Goal: Task Accomplishment & Management: Manage account settings

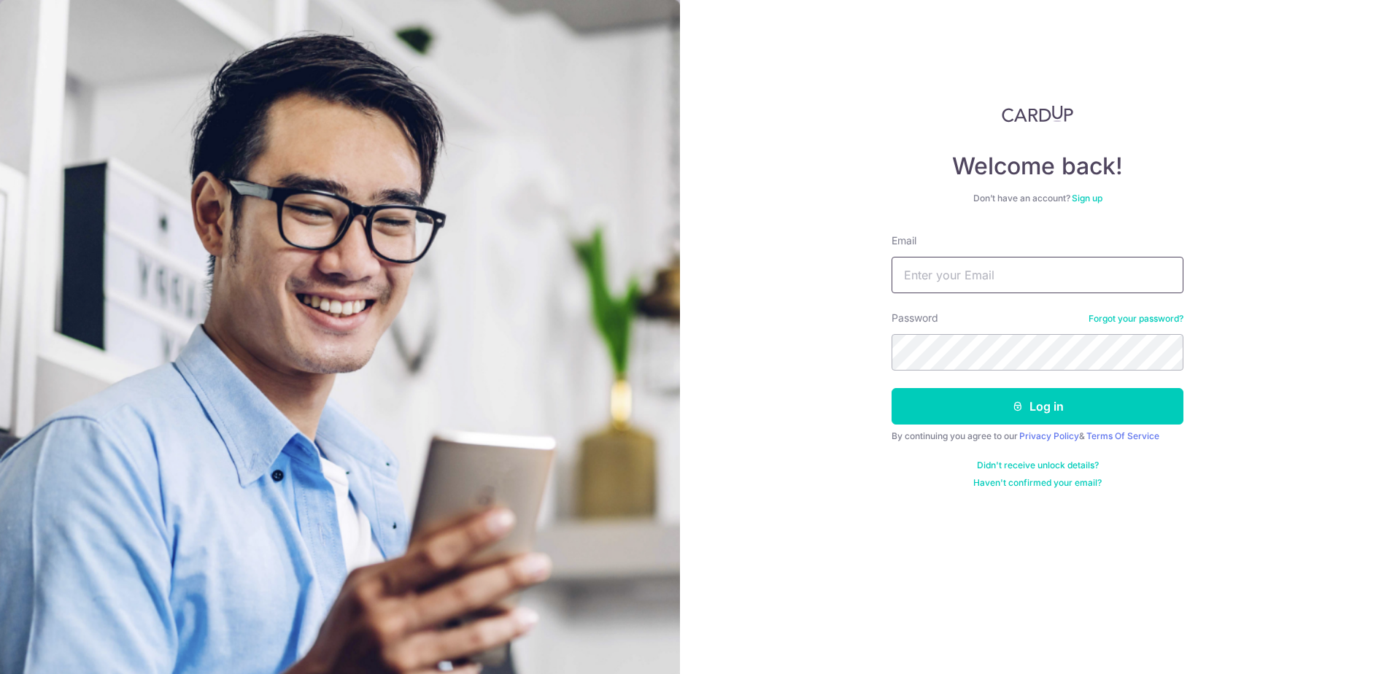
click at [949, 277] on input "Email" at bounding box center [1038, 275] width 292 height 36
type input "[PERSON_NAME][EMAIL_ADDRESS][DOMAIN_NAME]"
drag, startPoint x: 1246, startPoint y: 276, endPoint x: 1161, endPoint y: 290, distance: 86.5
click at [1240, 277] on div "Welcome back! Don’t have an account? Sign up Email [EMAIL_ADDRESS][DOMAIN_NAME]…" at bounding box center [1037, 337] width 715 height 674
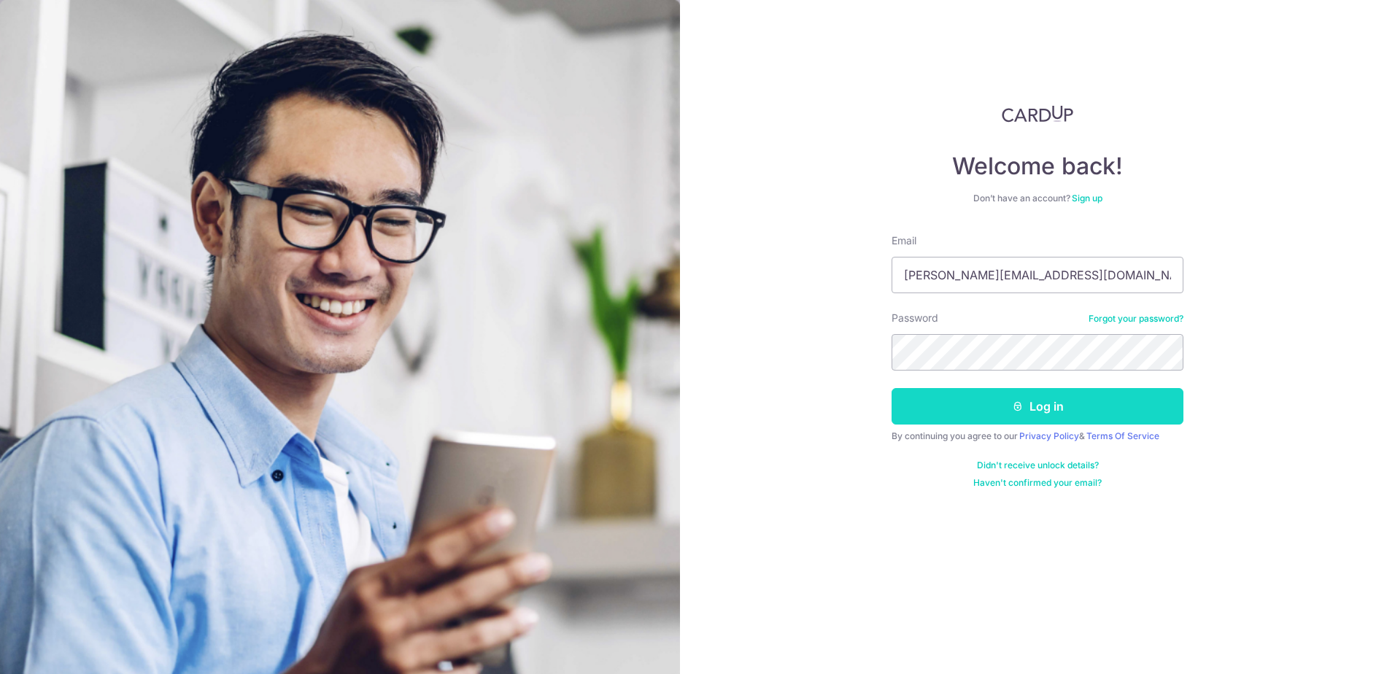
click at [1076, 408] on button "Log in" at bounding box center [1038, 406] width 292 height 36
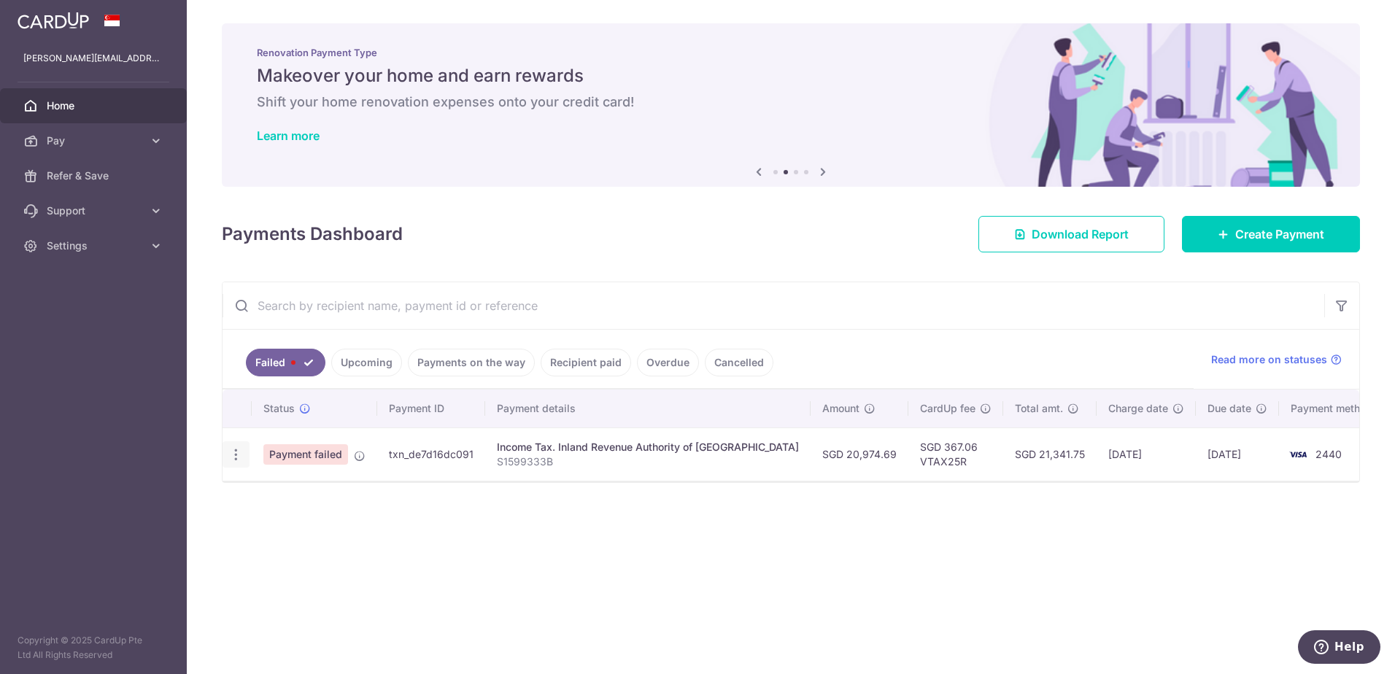
click at [236, 453] on icon "button" at bounding box center [235, 454] width 15 height 15
click at [298, 494] on span "Update payment" at bounding box center [313, 495] width 99 height 18
radio input "true"
type input "20,974.69"
type input "S1599333B"
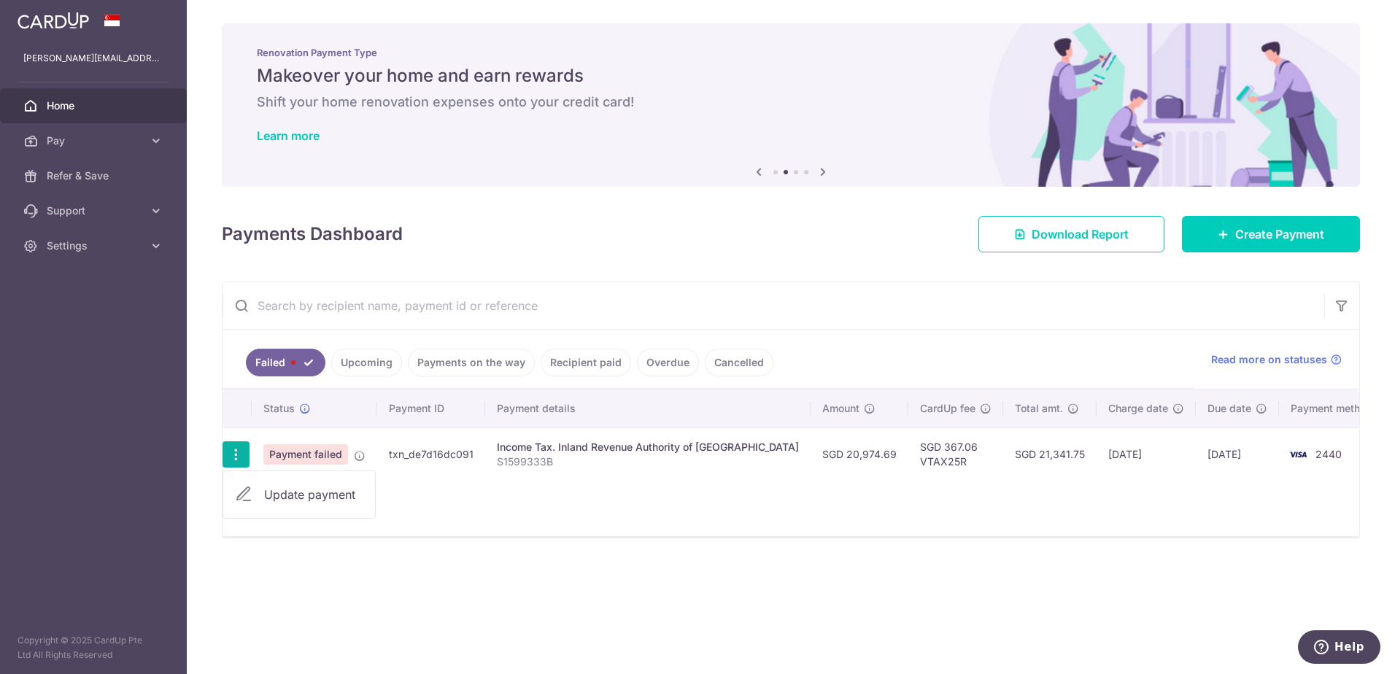
type input "VTAX25R"
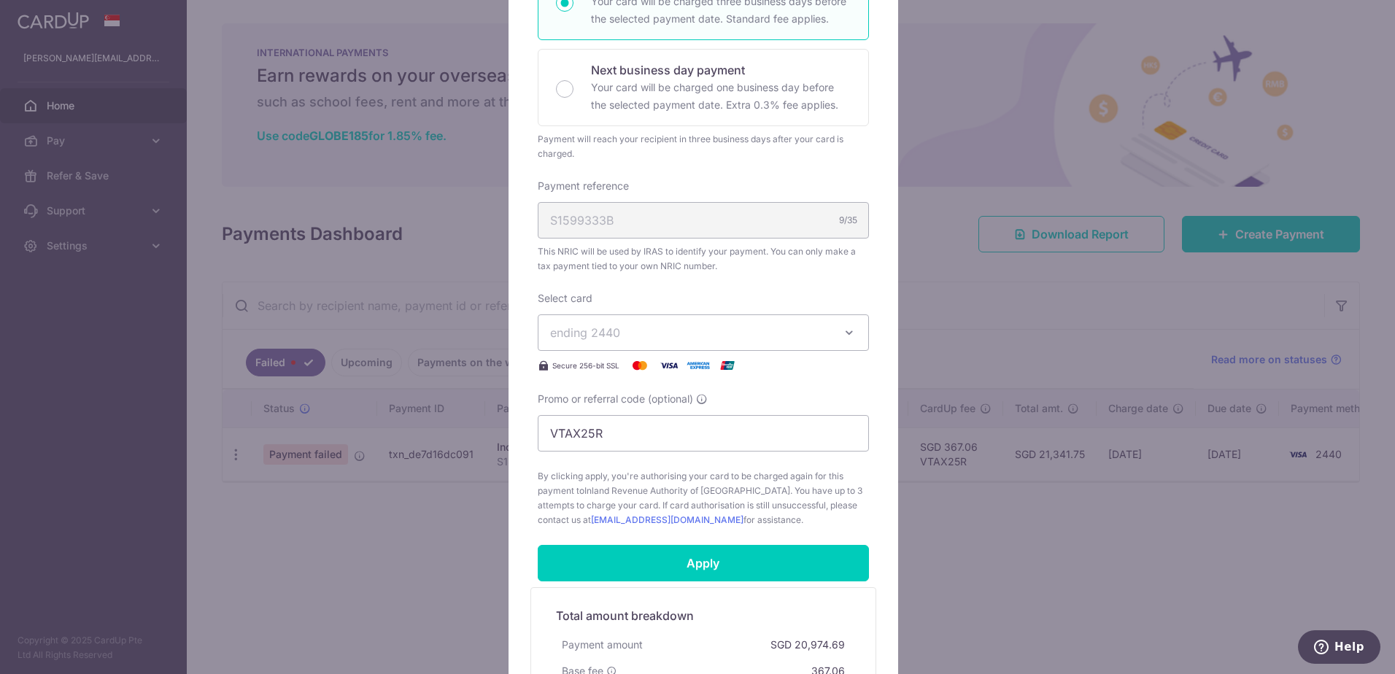
scroll to position [438, 0]
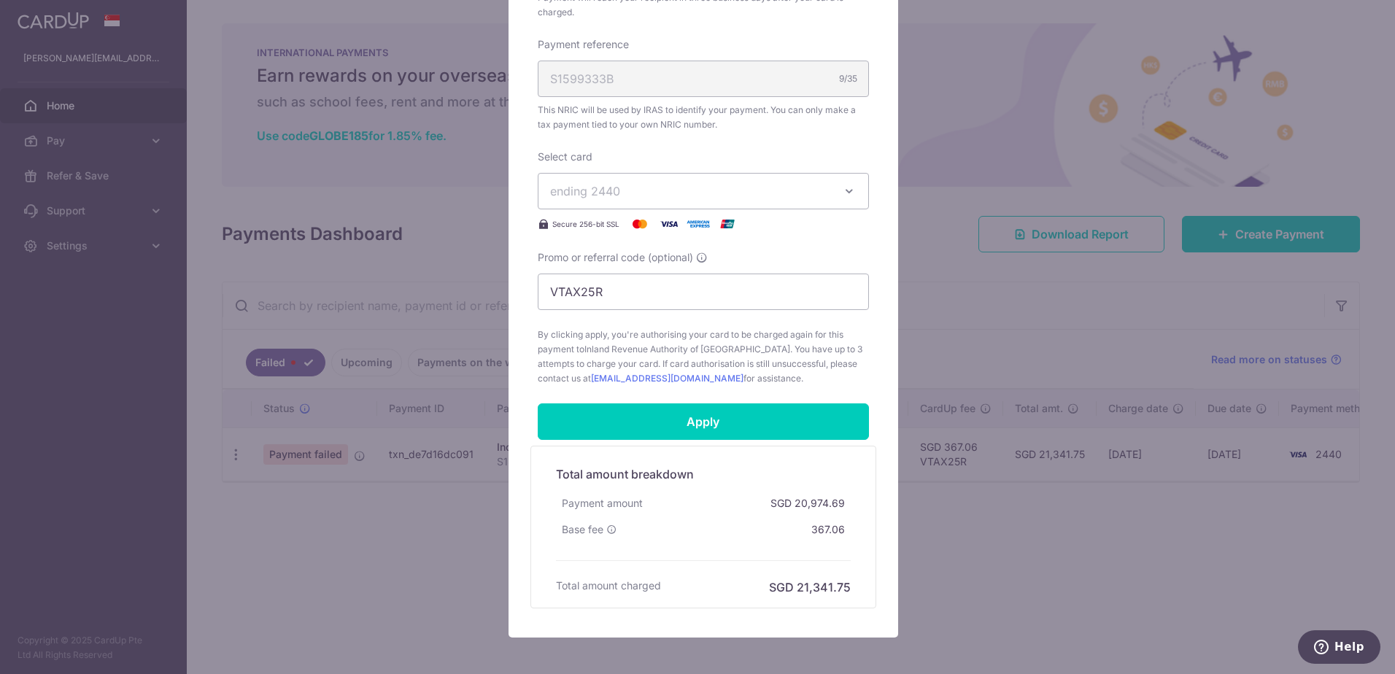
click at [949, 527] on div "Edit payment By clicking apply, you will make changes to all payments to Inland…" at bounding box center [697, 337] width 1395 height 674
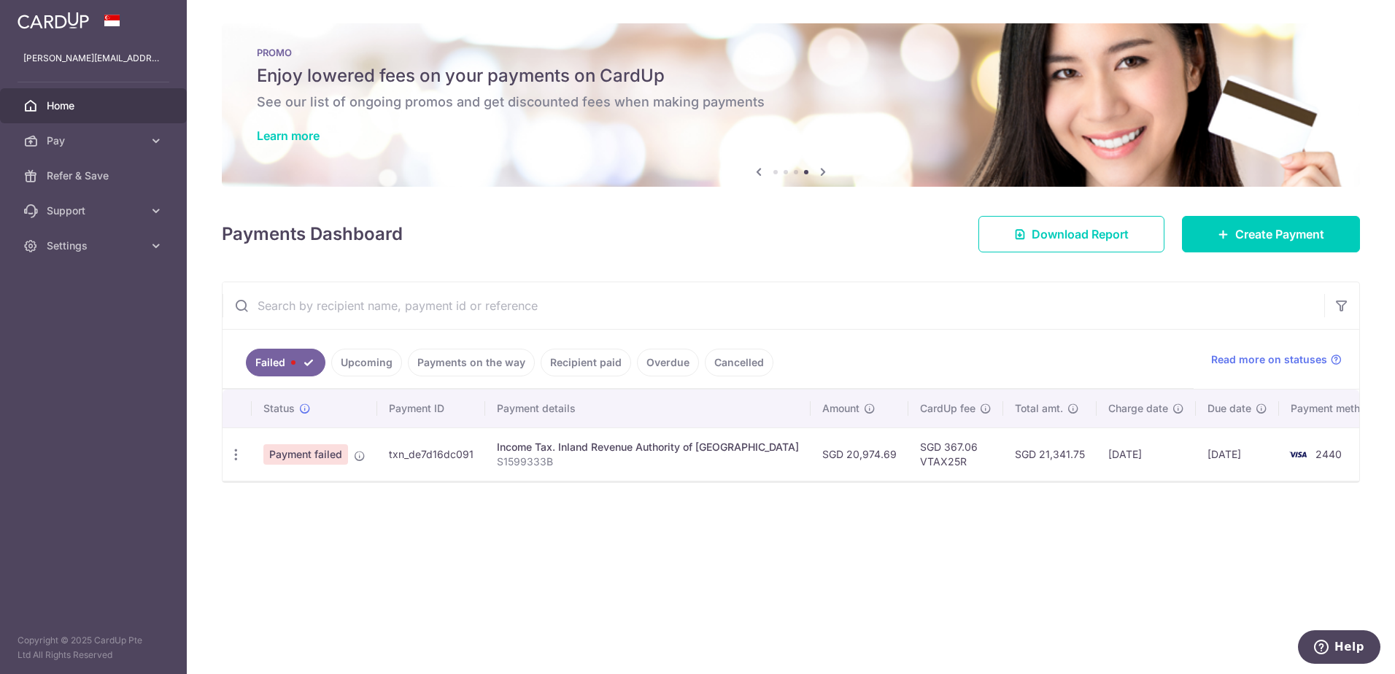
click at [431, 455] on td "txn_de7d16dc091" at bounding box center [431, 454] width 108 height 53
click at [521, 450] on div "Income Tax. Inland Revenue Authority of [GEOGRAPHIC_DATA]" at bounding box center [648, 447] width 302 height 15
click at [1003, 452] on td "SGD 21,341.75" at bounding box center [1049, 454] width 93 height 53
click at [1105, 457] on td "[DATE]" at bounding box center [1146, 454] width 99 height 53
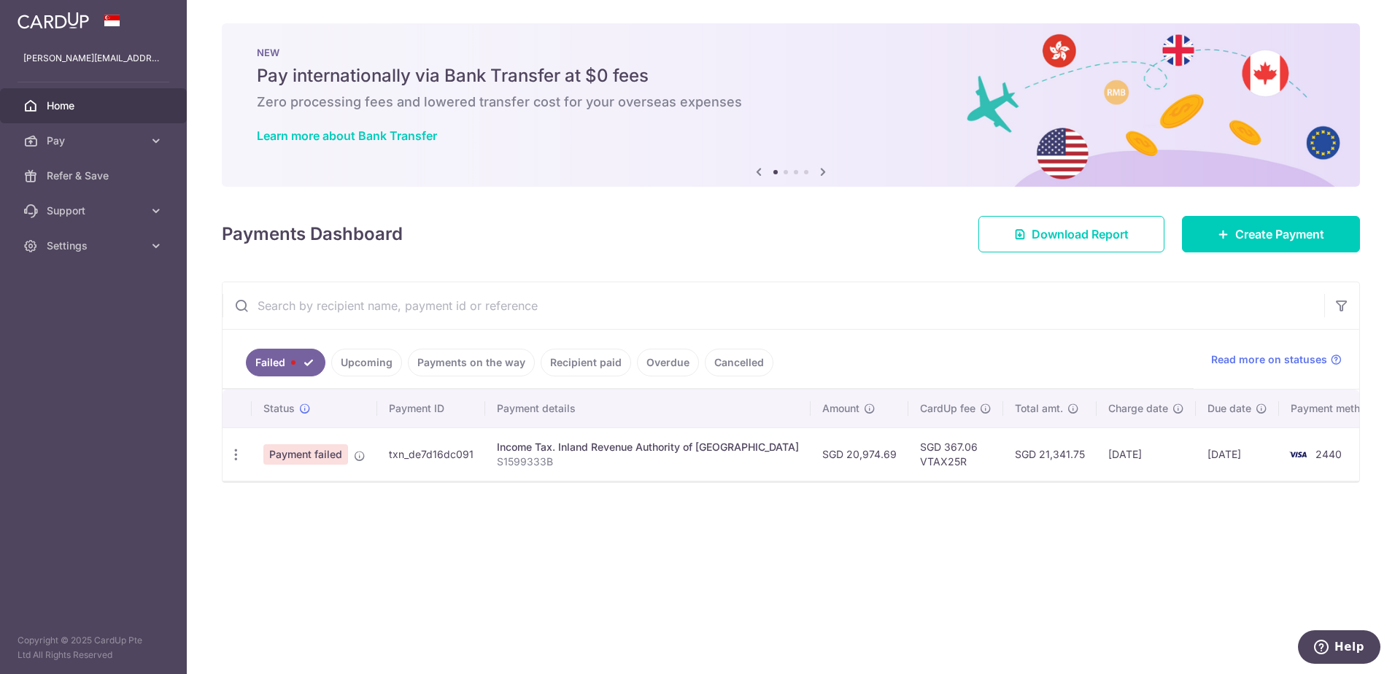
click at [1316, 459] on span "2440" at bounding box center [1329, 454] width 26 height 12
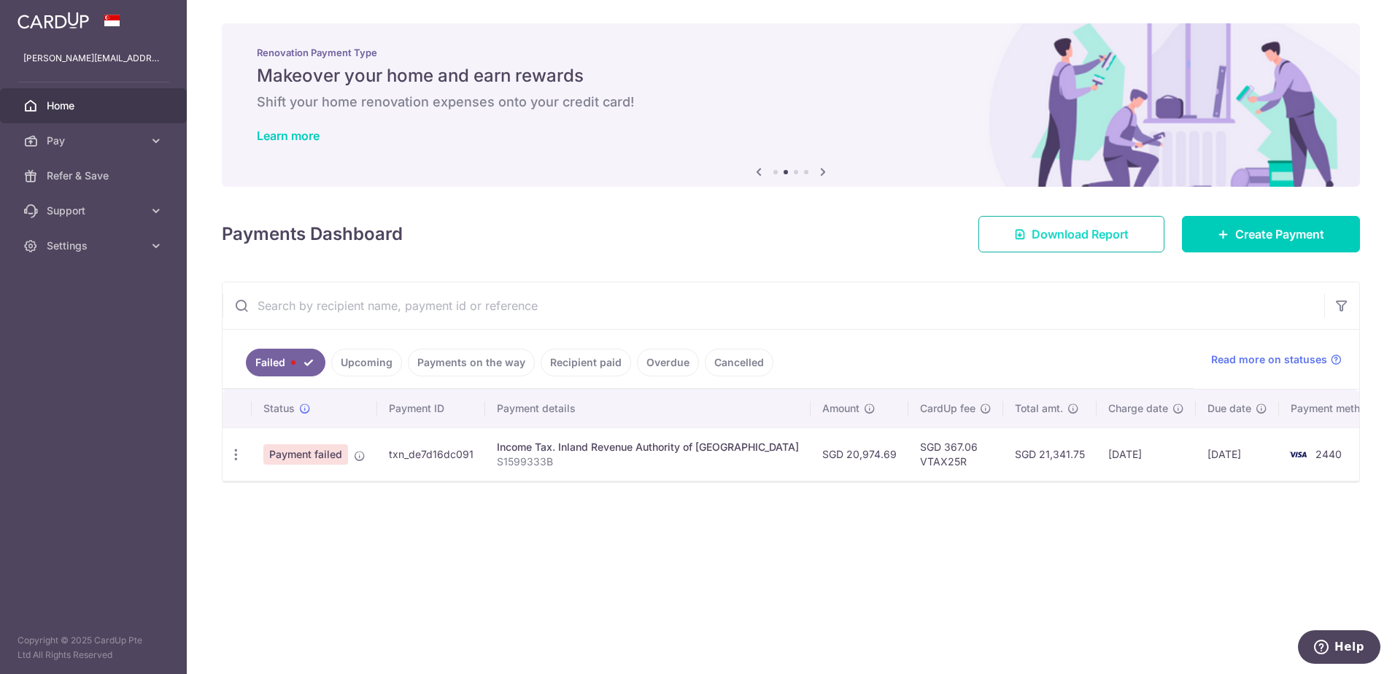
click at [1089, 236] on span "Download Report" at bounding box center [1080, 234] width 97 height 18
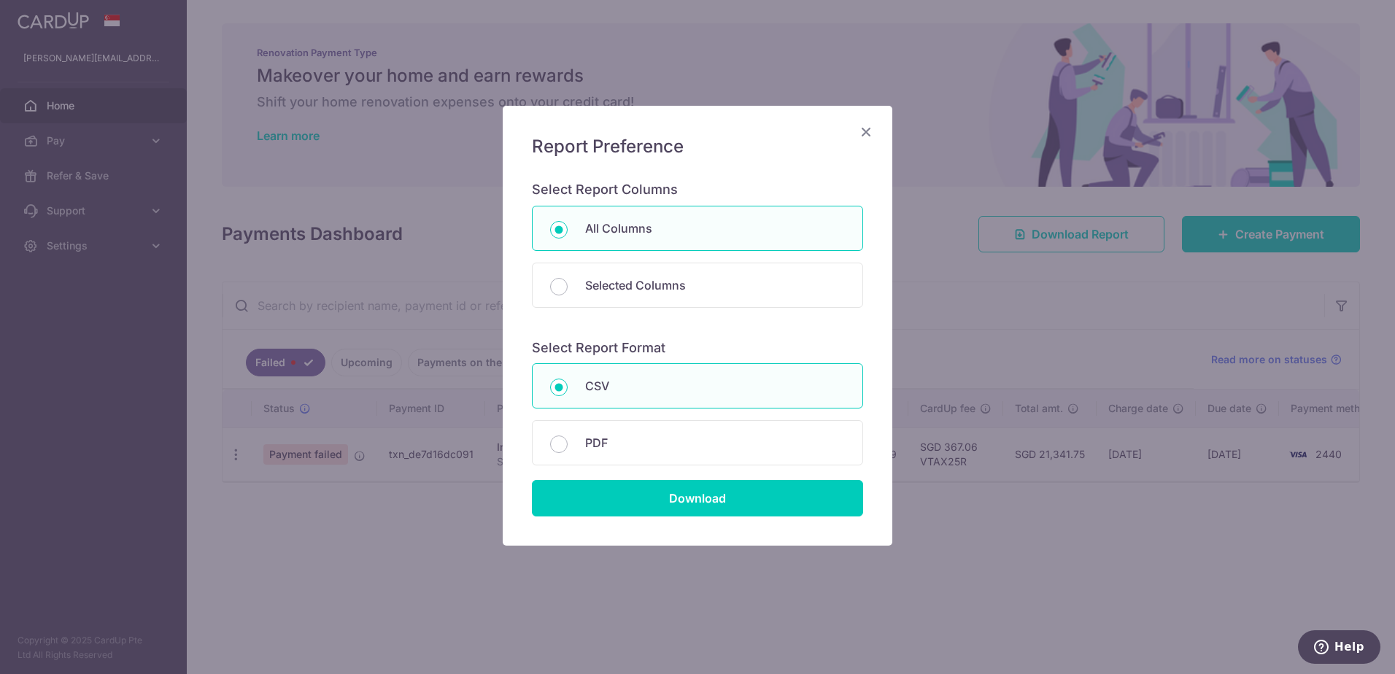
click at [865, 134] on icon "Close" at bounding box center [866, 132] width 18 height 18
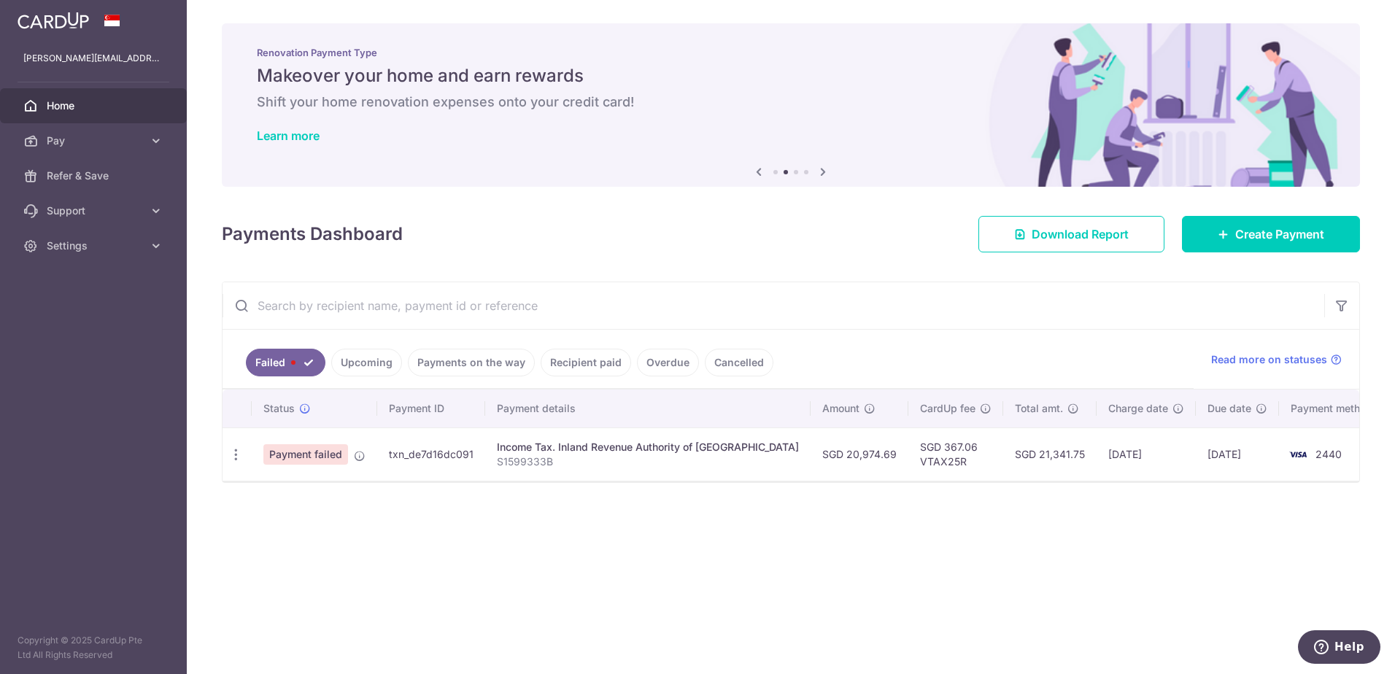
click at [321, 458] on span "Payment failed" at bounding box center [305, 454] width 85 height 20
click at [234, 452] on icon "button" at bounding box center [235, 454] width 15 height 15
click at [290, 495] on span "Update payment" at bounding box center [313, 495] width 99 height 18
radio input "true"
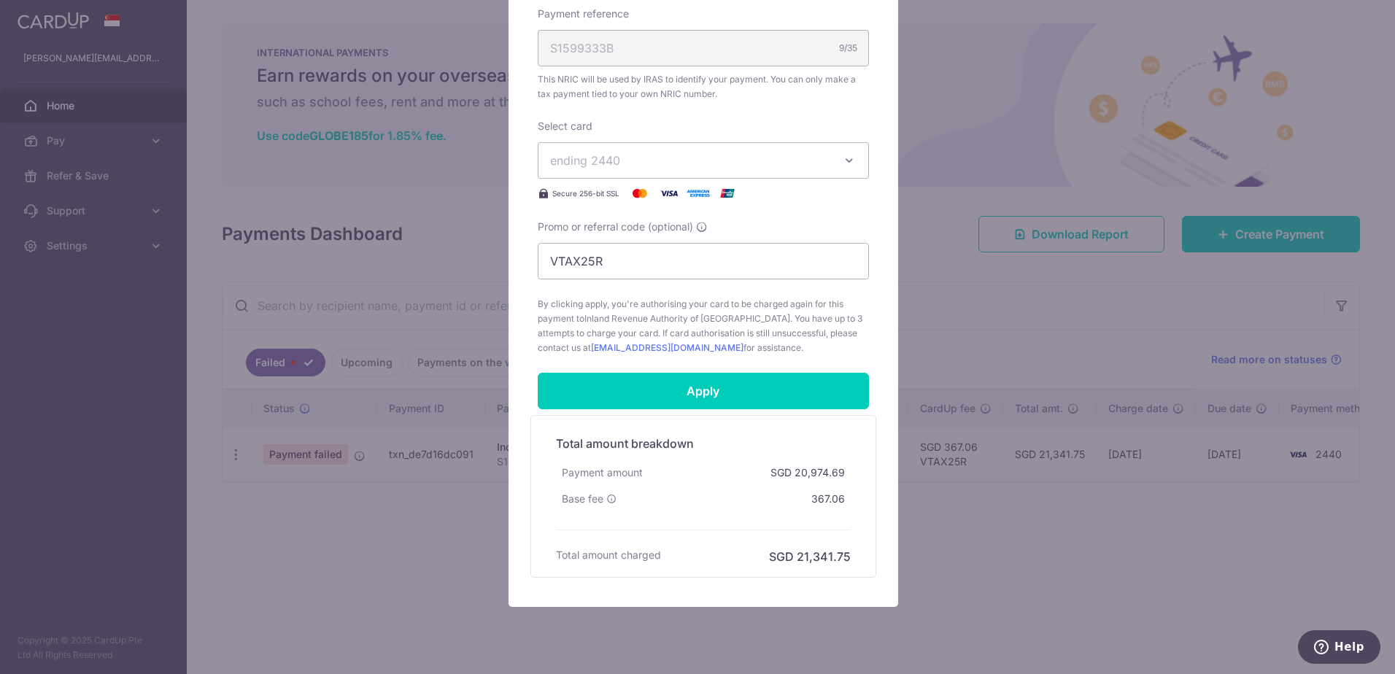
scroll to position [507, 0]
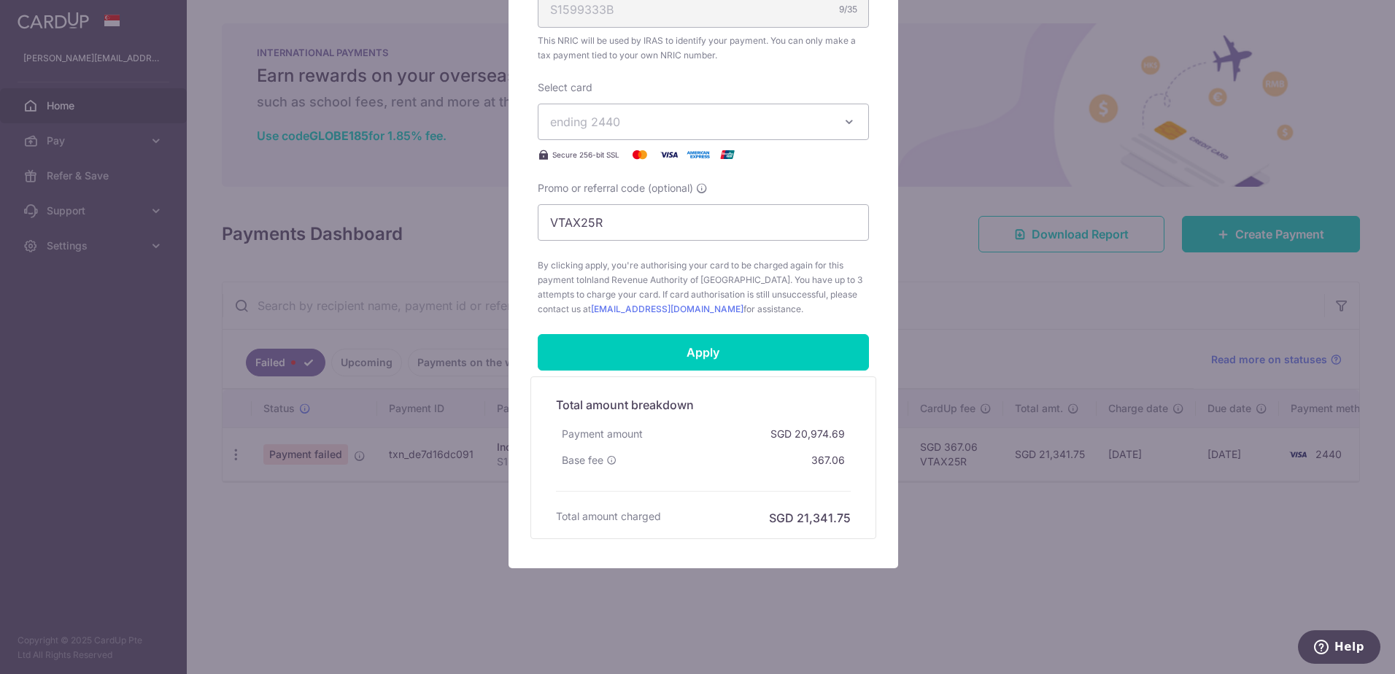
click at [415, 520] on div "Edit payment By clicking apply, you will make changes to all payments to Inland…" at bounding box center [697, 337] width 1395 height 674
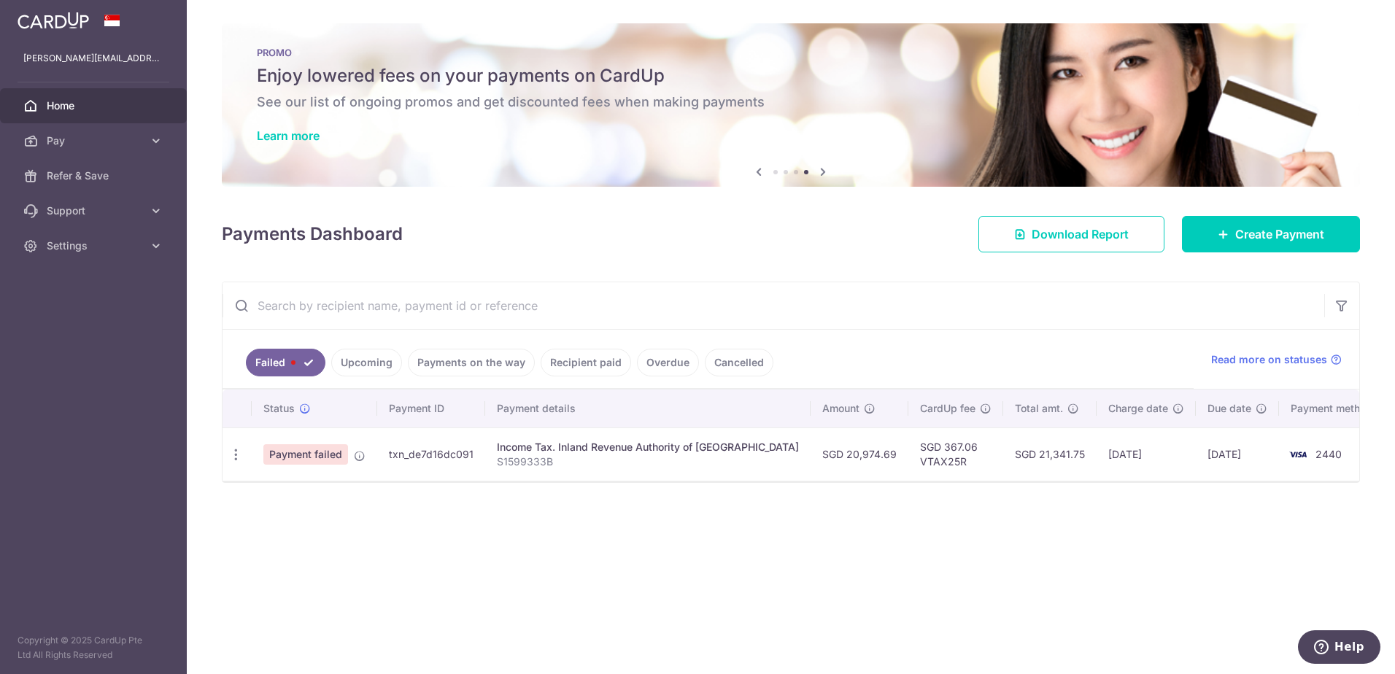
click at [1011, 458] on td "SGD 21,341.75" at bounding box center [1049, 454] width 93 height 53
click at [1097, 455] on td "[DATE]" at bounding box center [1146, 454] width 99 height 53
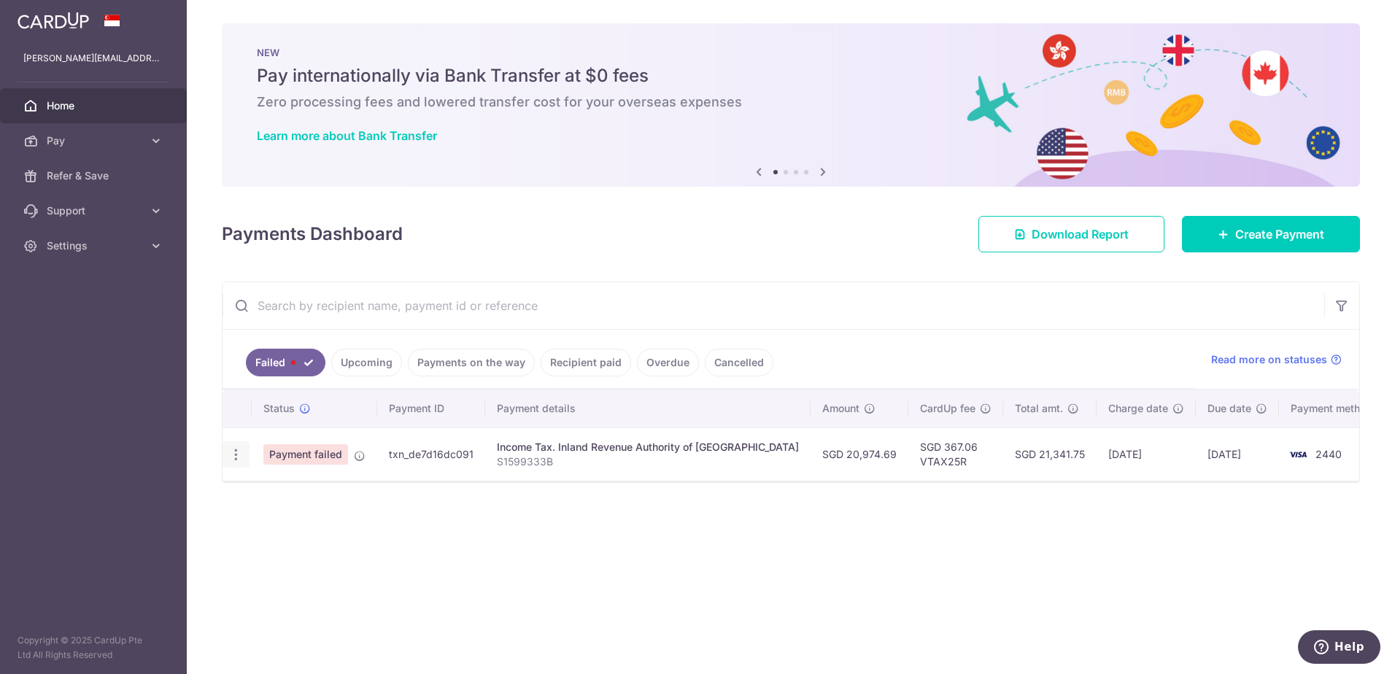
click at [236, 457] on icon "button" at bounding box center [235, 454] width 15 height 15
click at [240, 496] on icon at bounding box center [244, 495] width 18 height 18
radio input "true"
type input "20,974.69"
type input "S1599333B"
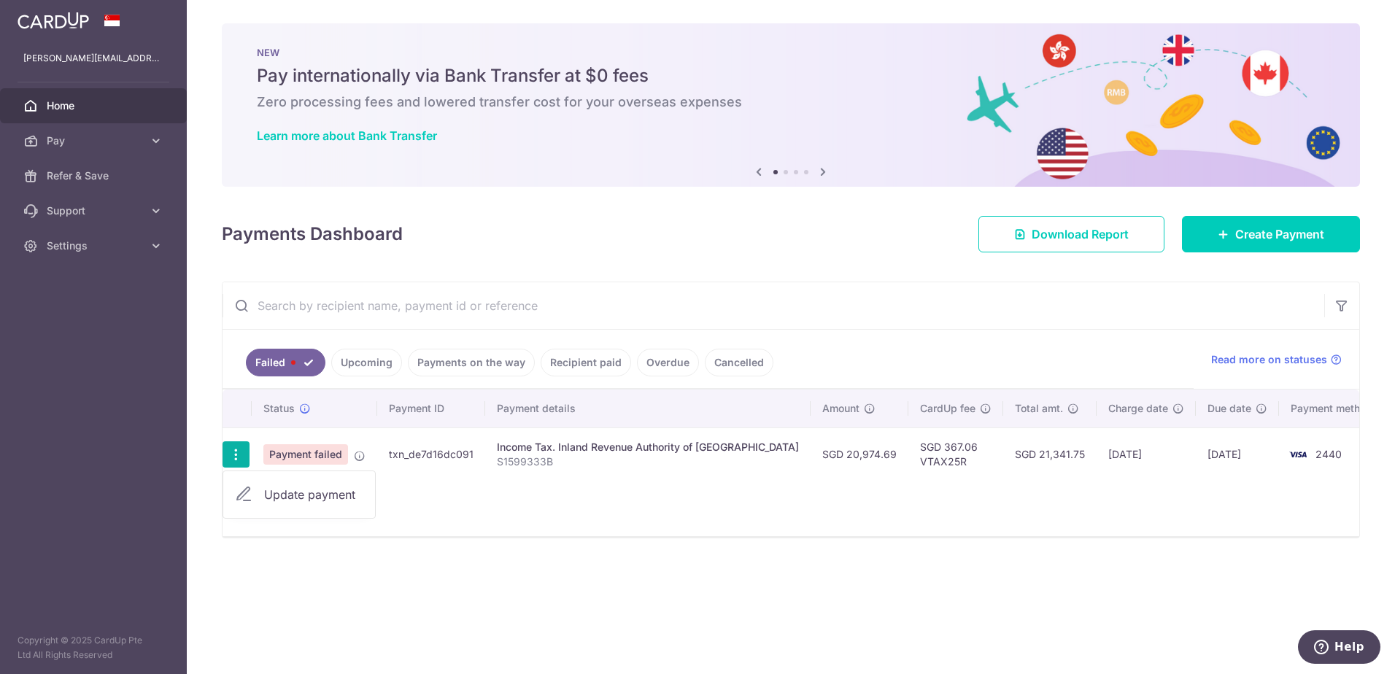
type input "VTAX25R"
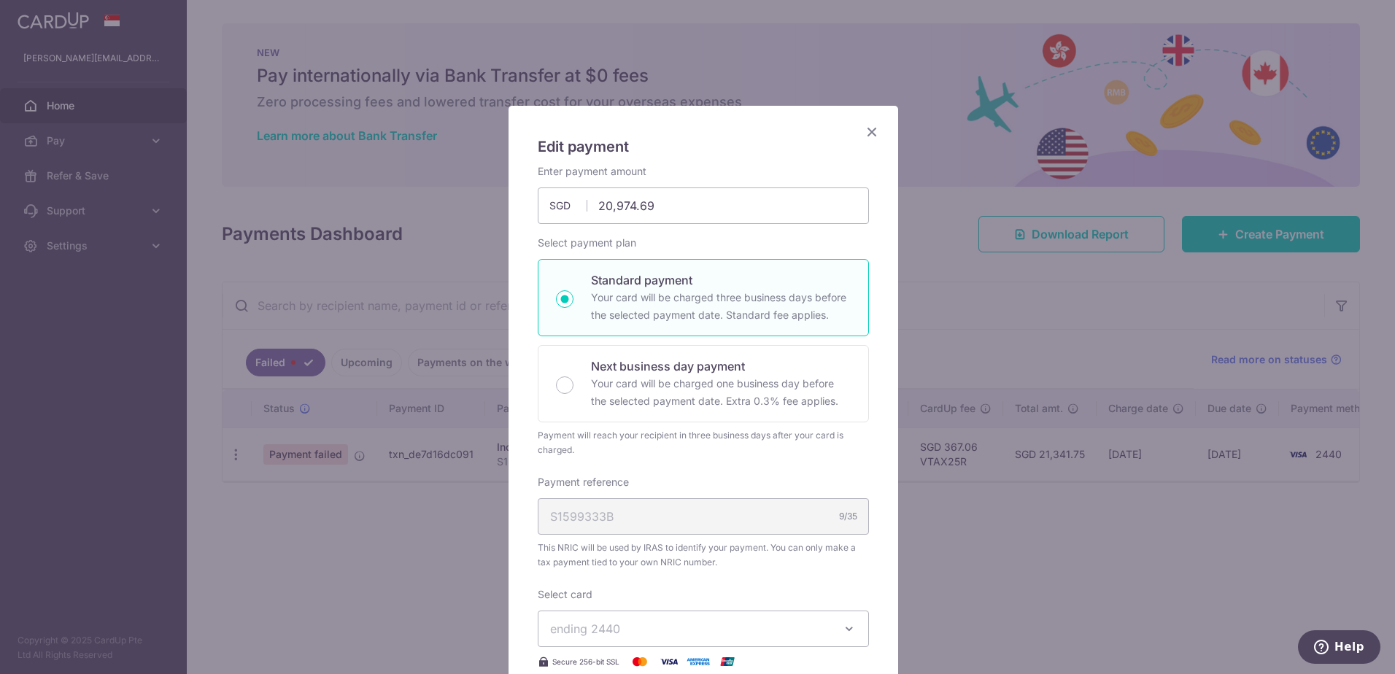
click at [727, 523] on div "S1599333B 9/35" at bounding box center [703, 516] width 331 height 36
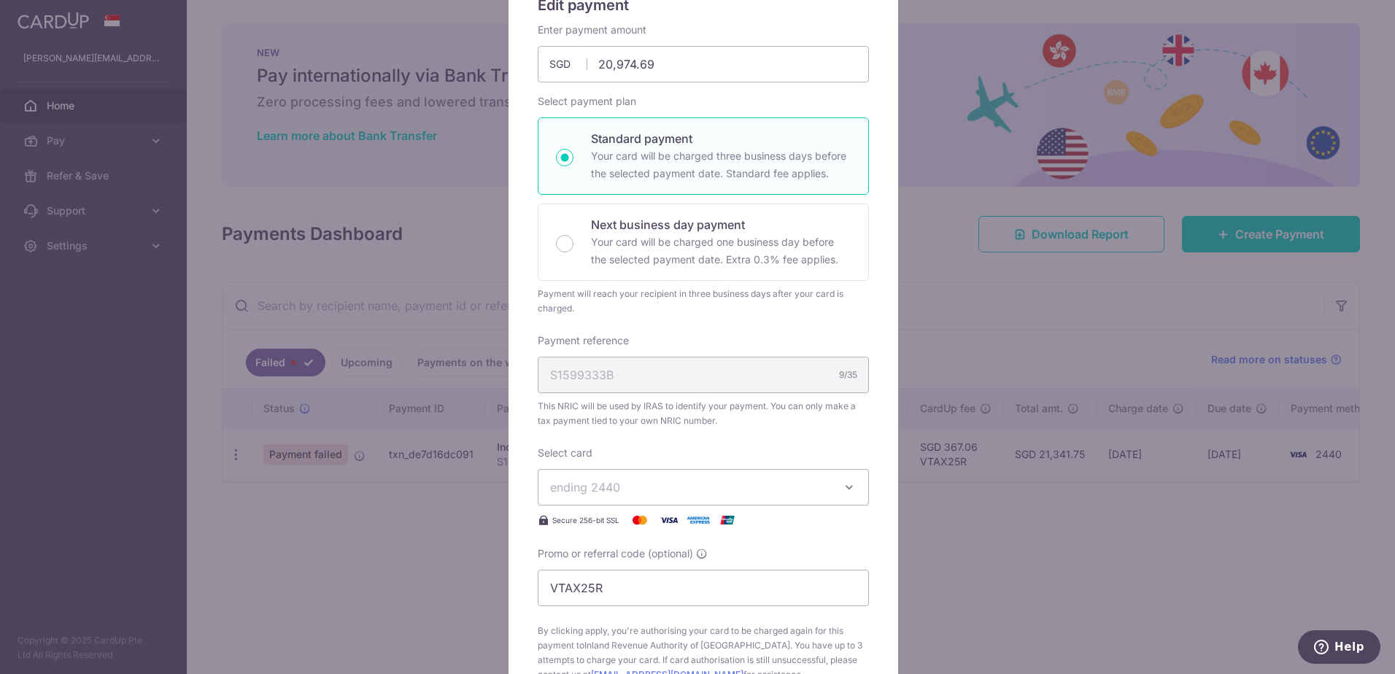
scroll to position [146, 0]
click at [836, 483] on button "ending 2440" at bounding box center [703, 483] width 331 height 36
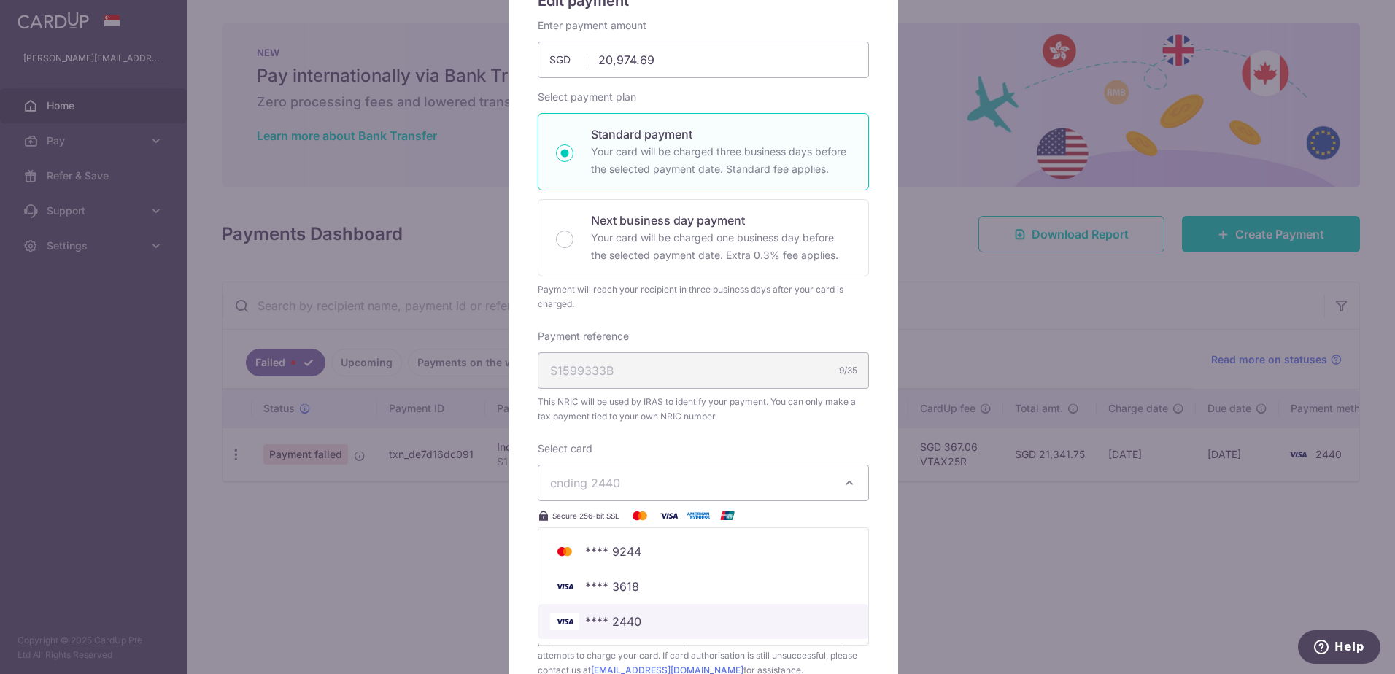
click at [645, 624] on span "**** 2440" at bounding box center [703, 622] width 306 height 18
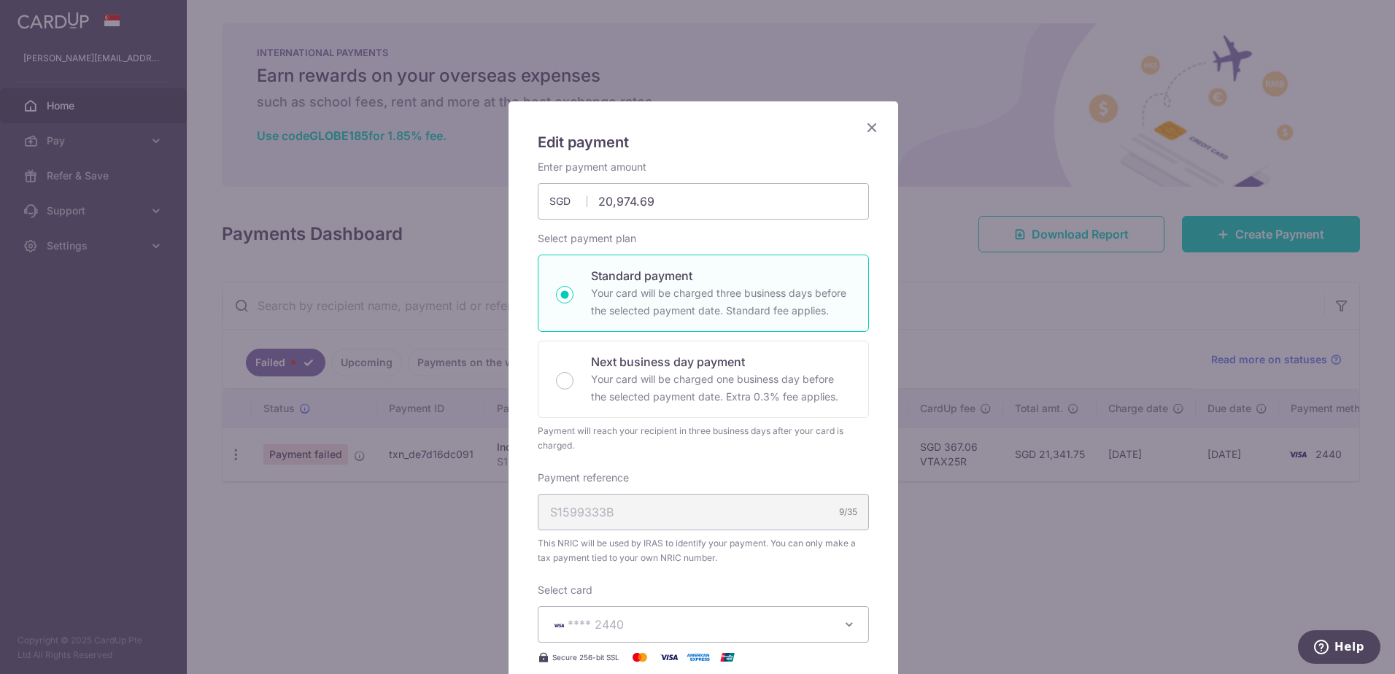
scroll to position [0, 0]
